Goal: Navigation & Orientation: Find specific page/section

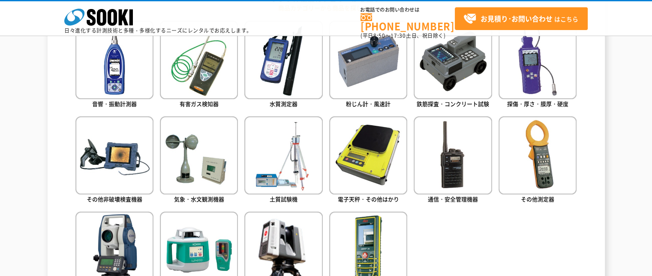
scroll to position [520, 0]
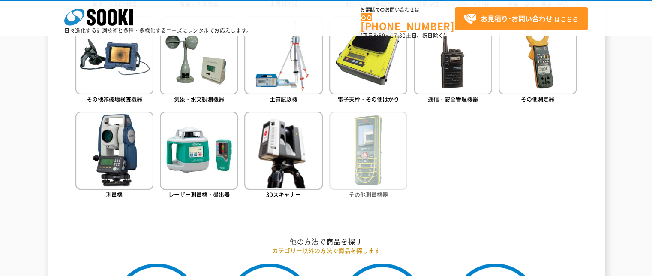
click at [396, 164] on img at bounding box center [368, 150] width 78 height 78
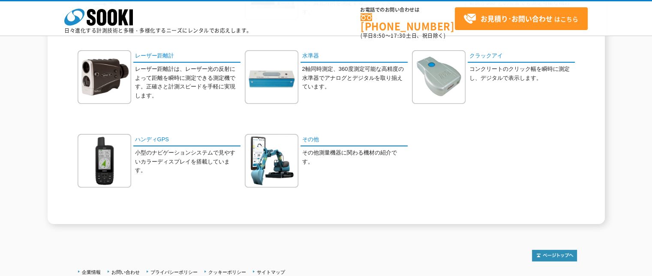
scroll to position [200, 0]
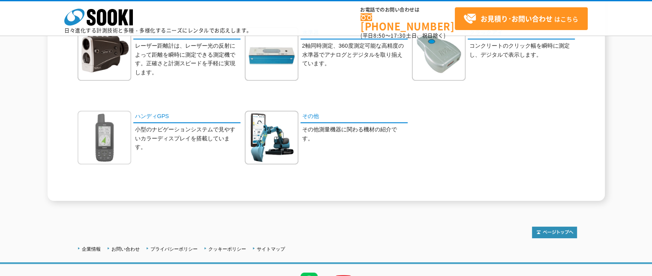
click at [111, 135] on img at bounding box center [105, 138] width 54 height 54
click at [273, 145] on img at bounding box center [272, 138] width 54 height 54
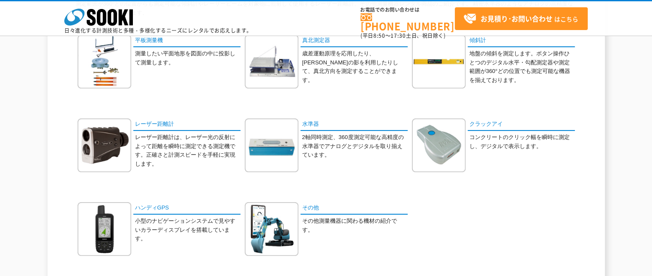
scroll to position [100, 0]
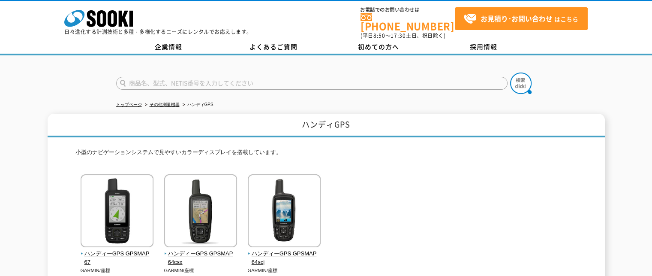
scroll to position [100, 0]
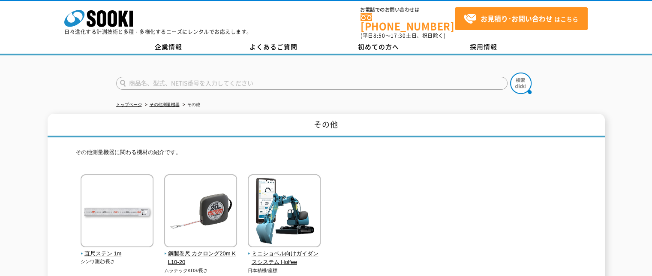
scroll to position [100, 0]
